Goal: Task Accomplishment & Management: Complete application form

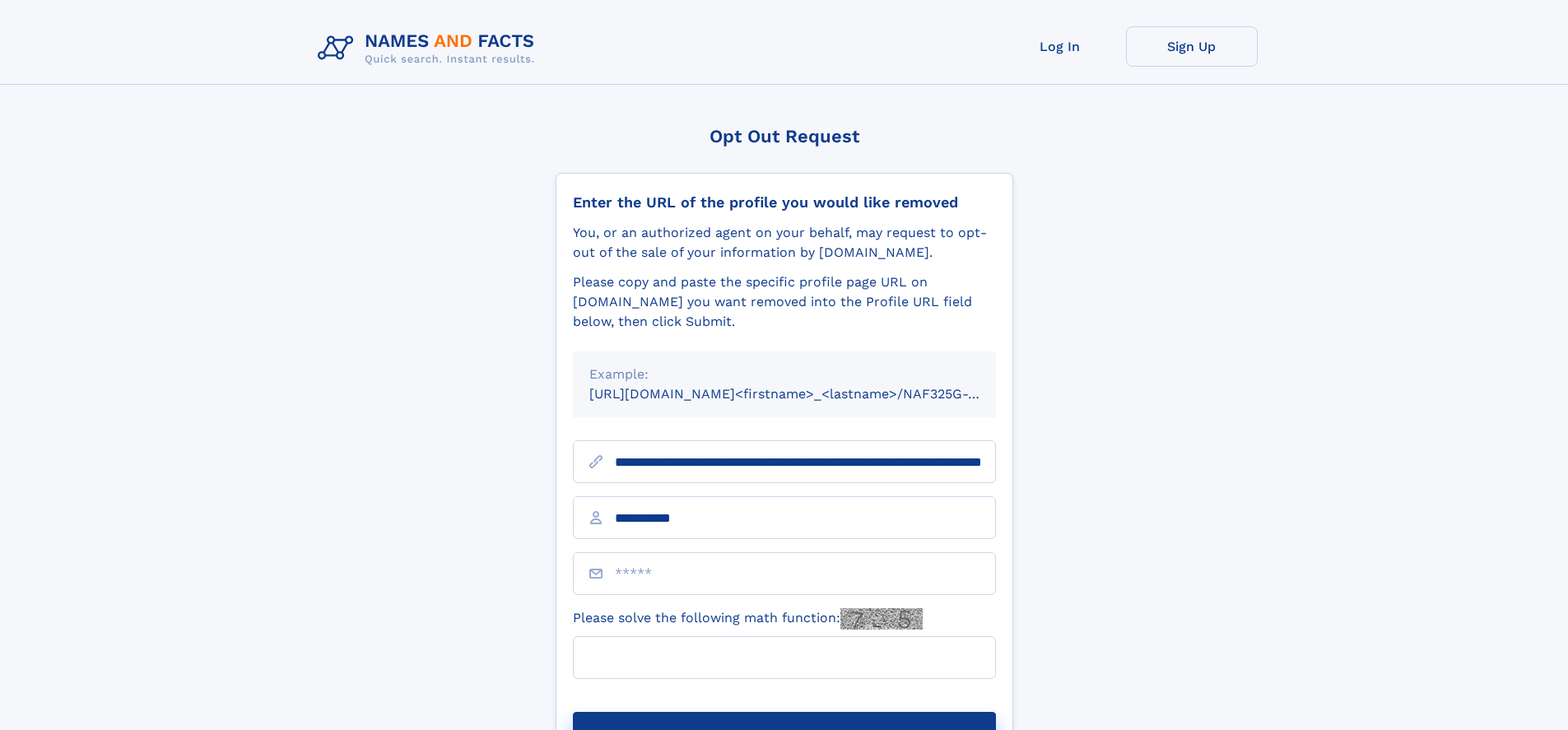
type input "**********"
type input "*"
click at [784, 711] on button "Submit Opt Out Request" at bounding box center [784, 738] width 423 height 52
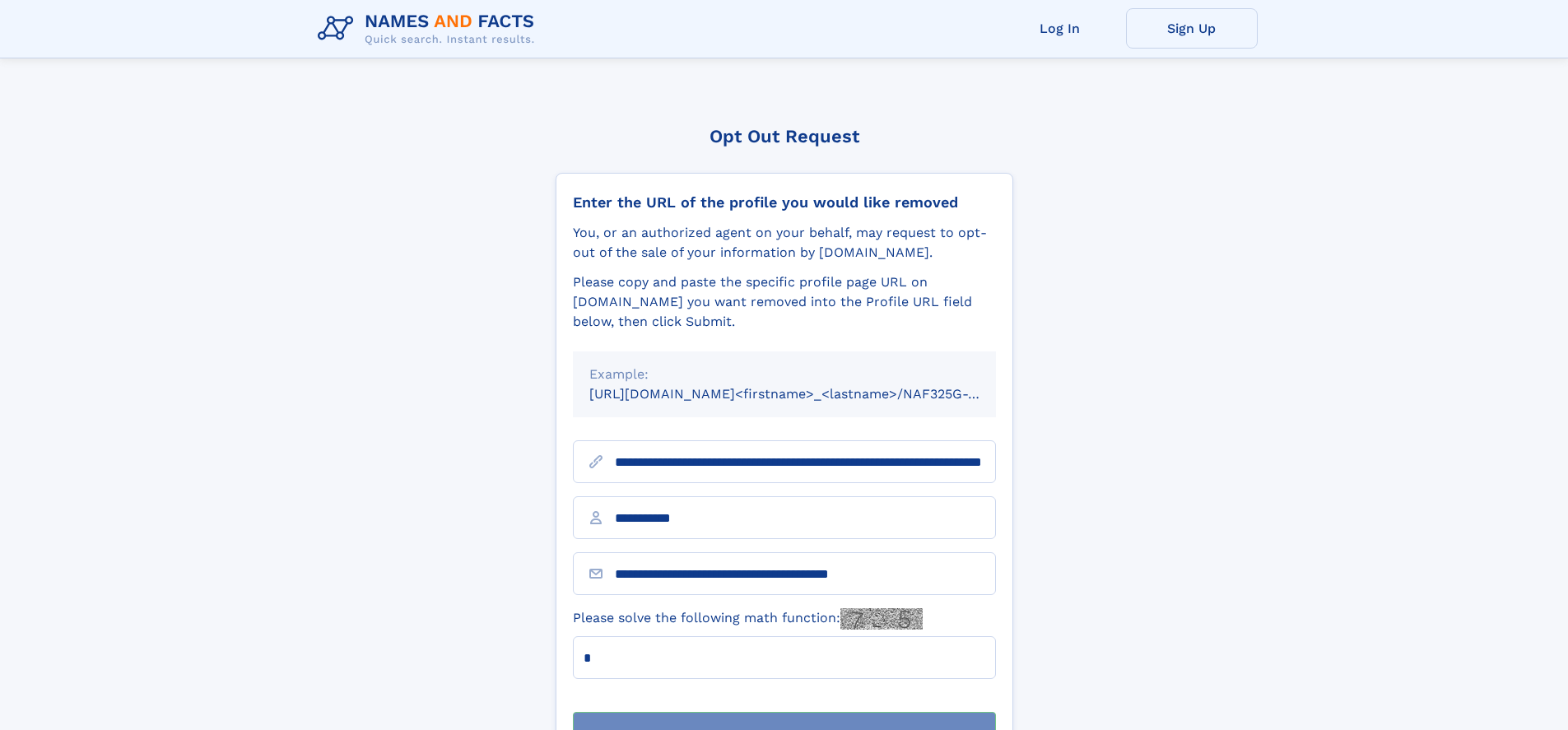
scroll to position [52, 0]
